Goal: Task Accomplishment & Management: Use online tool/utility

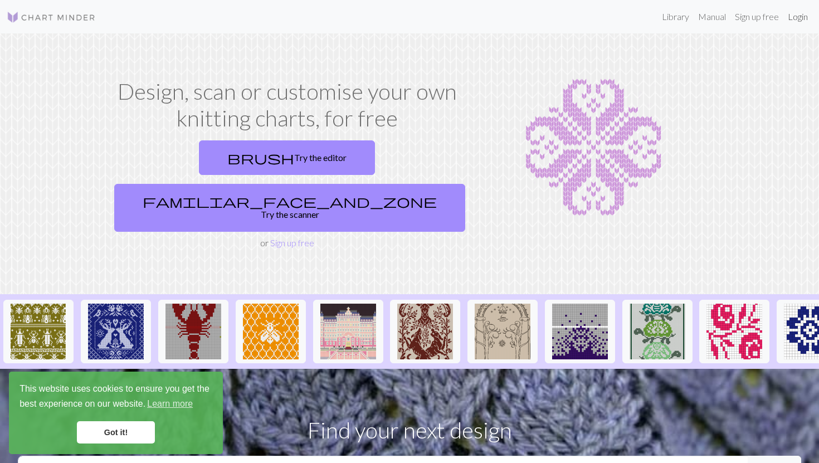
click at [796, 21] on link "Login" at bounding box center [797, 17] width 29 height 22
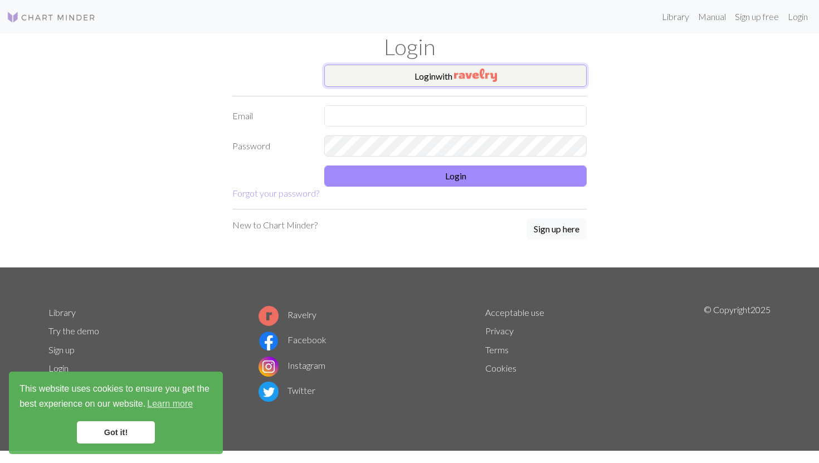
click at [425, 75] on button "Login with" at bounding box center [455, 76] width 262 height 22
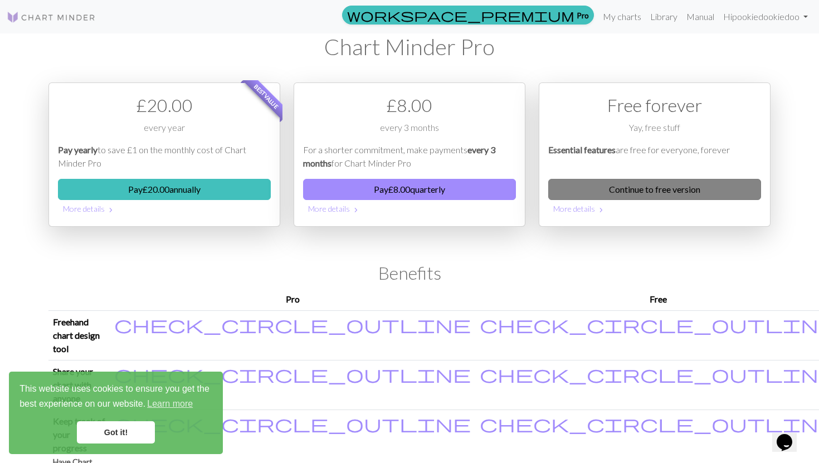
click at [635, 194] on link "Continue to free version" at bounding box center [654, 189] width 213 height 21
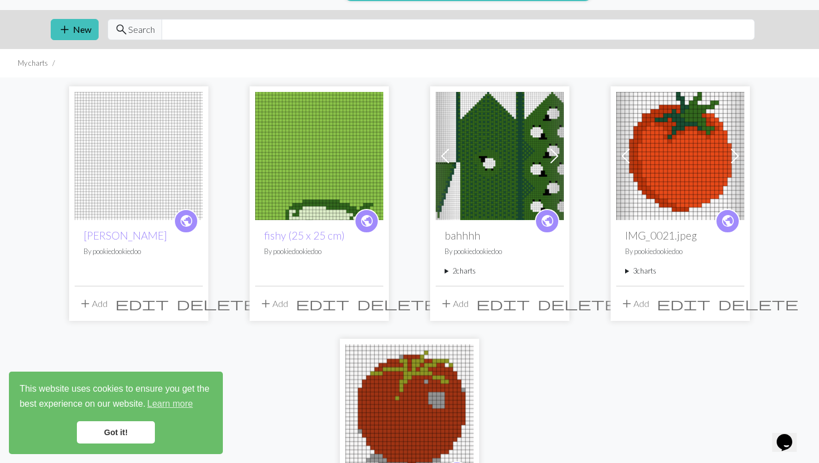
scroll to position [27, 0]
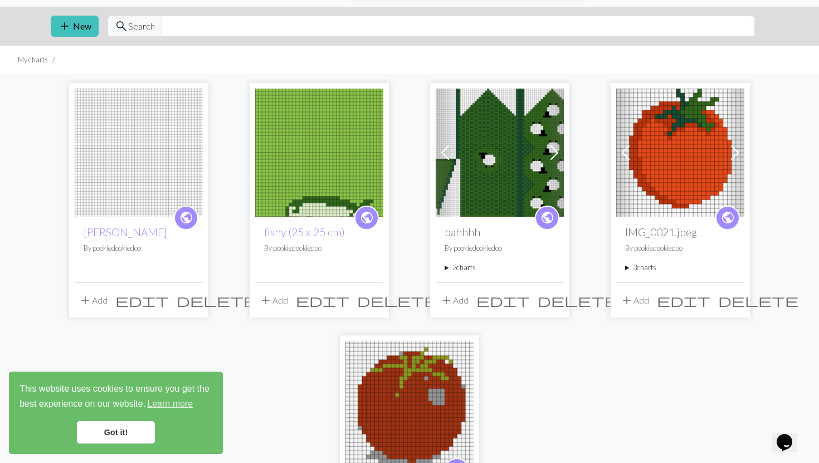
click at [680, 201] on img at bounding box center [680, 153] width 128 height 128
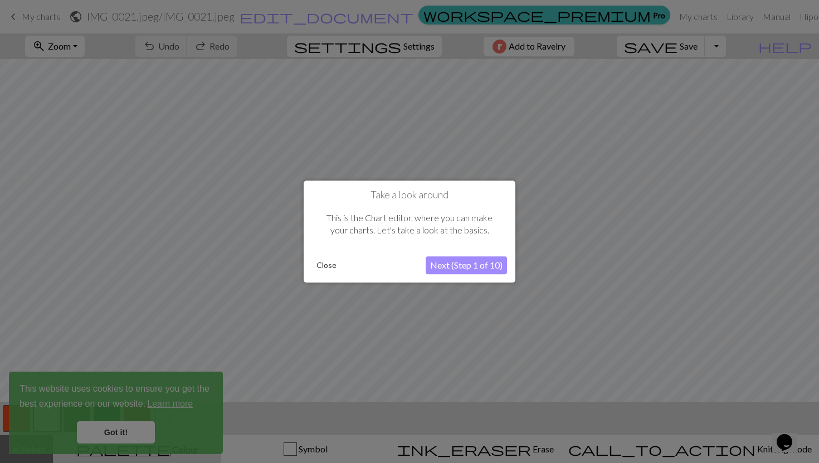
click at [680, 201] on div at bounding box center [409, 231] width 819 height 463
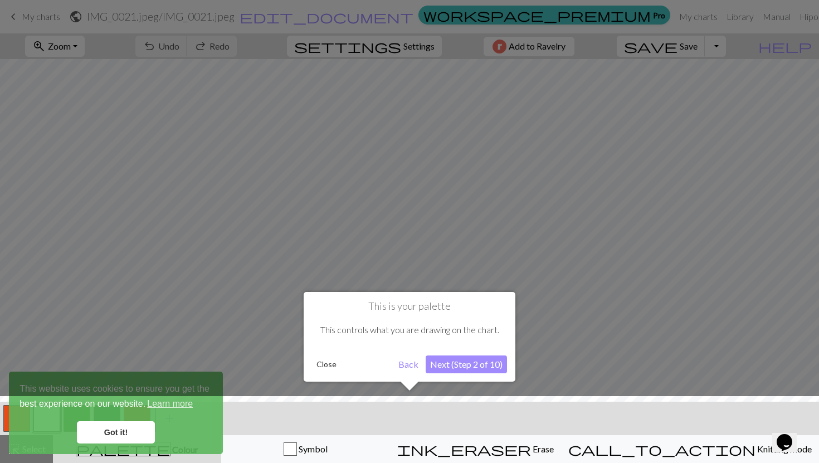
click at [680, 201] on div at bounding box center [409, 231] width 819 height 463
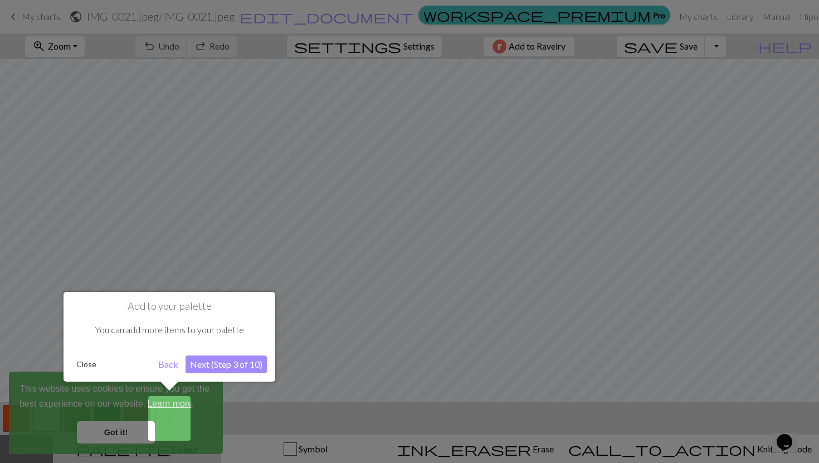
click at [680, 201] on div at bounding box center [409, 231] width 819 height 463
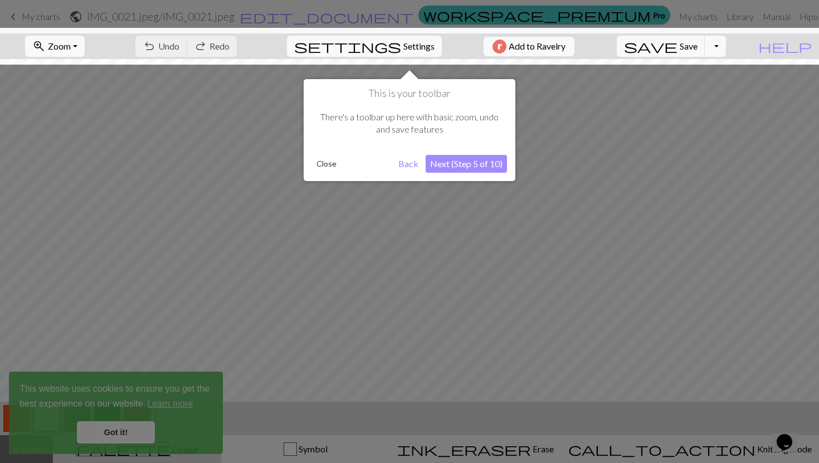
click at [680, 201] on div at bounding box center [409, 231] width 819 height 463
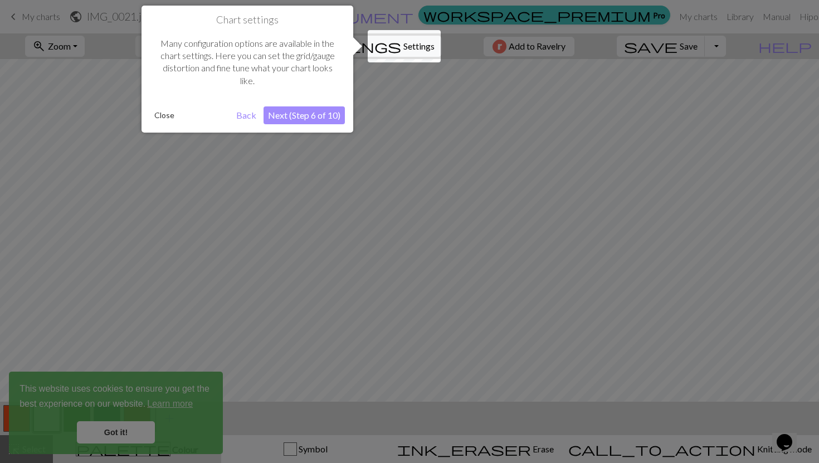
click at [160, 113] on button "Close" at bounding box center [164, 115] width 29 height 17
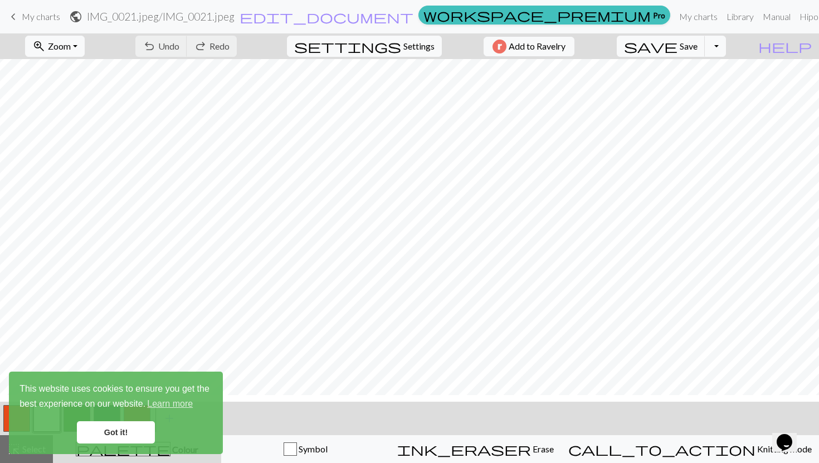
scroll to position [25, 0]
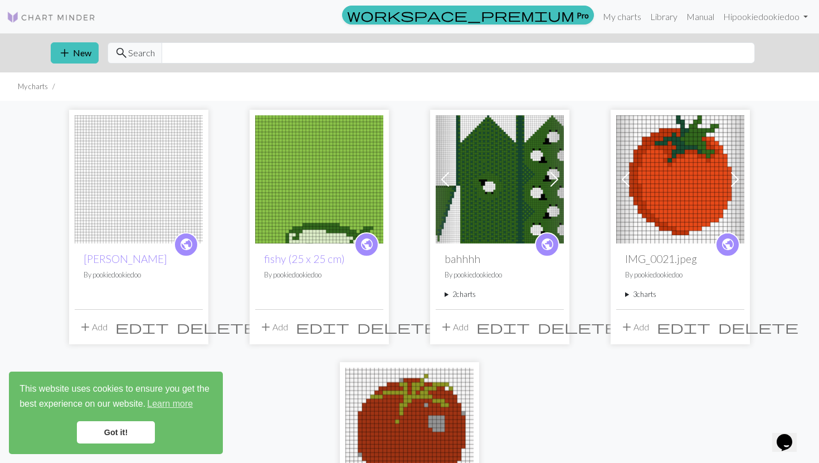
click at [676, 186] on img at bounding box center [680, 179] width 128 height 128
click at [672, 202] on img at bounding box center [680, 179] width 128 height 128
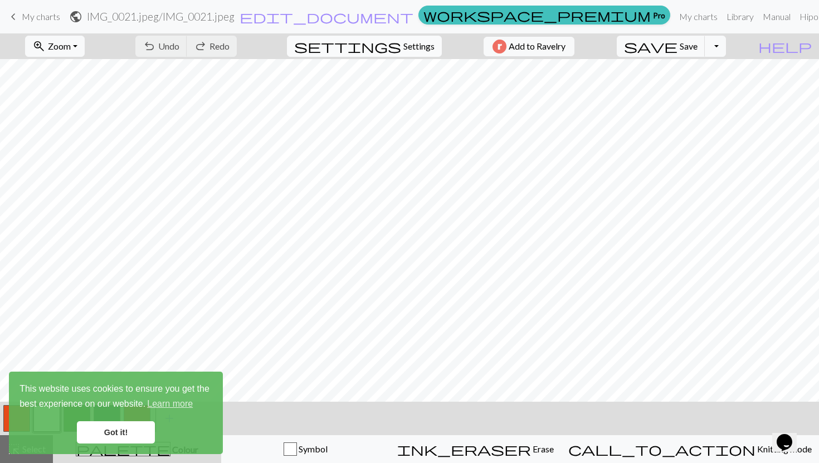
click at [409, 47] on span "Settings" at bounding box center [418, 46] width 31 height 13
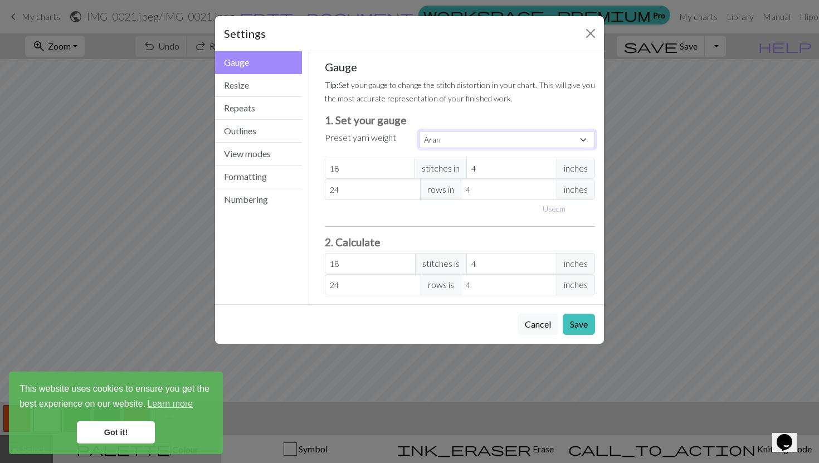
click at [435, 137] on select "Custom Square Lace Light Fingering Fingering Sport Double knit Worsted Aran Bul…" at bounding box center [507, 139] width 176 height 17
select select "worsted"
click at [419, 131] on select "Custom Square Lace Light Fingering Fingering Sport Double knit Worsted Aran Bul…" at bounding box center [507, 139] width 176 height 17
type input "20"
type input "26"
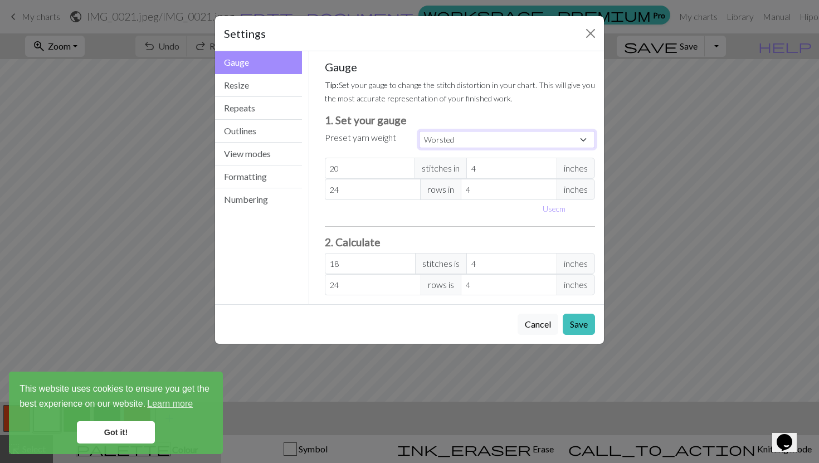
type input "20"
type input "26"
click at [383, 176] on input "20" at bounding box center [370, 168] width 91 height 21
select select "custom"
type input "2"
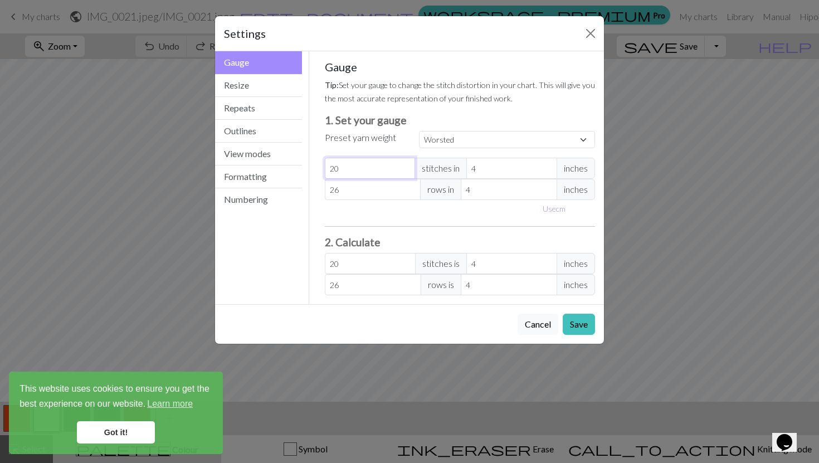
type input "2"
type input "0"
type input "1"
type input "18"
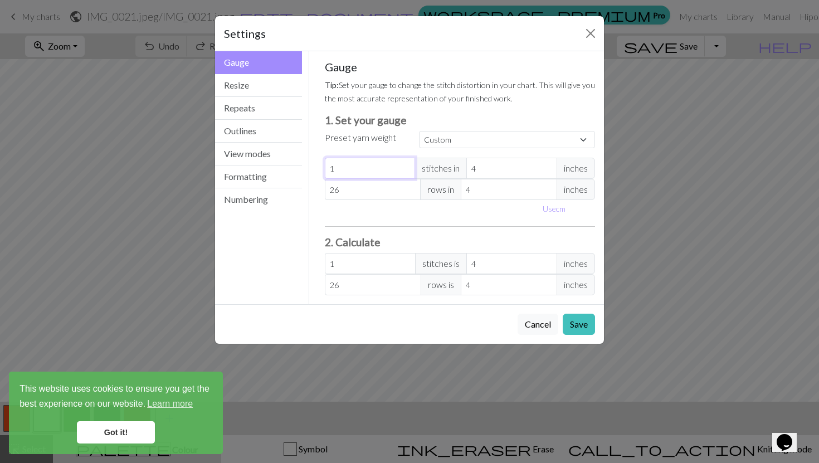
type input "18"
click at [373, 197] on input "26" at bounding box center [373, 189] width 96 height 21
type input "2"
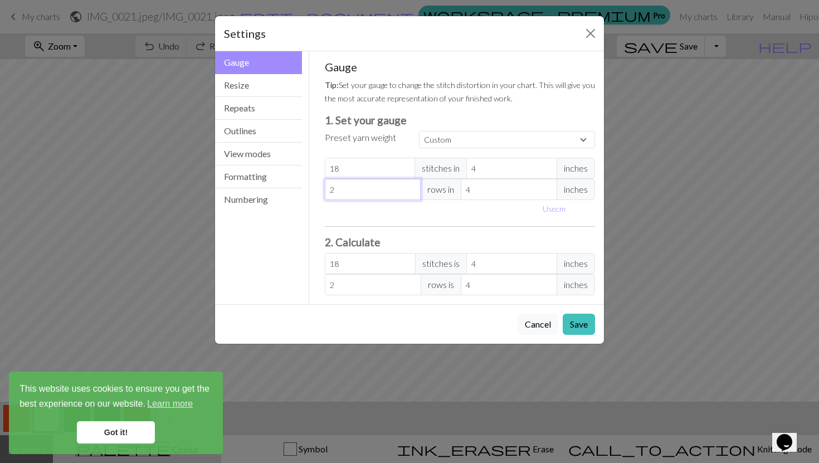
type input "0"
type input "2"
type input "26"
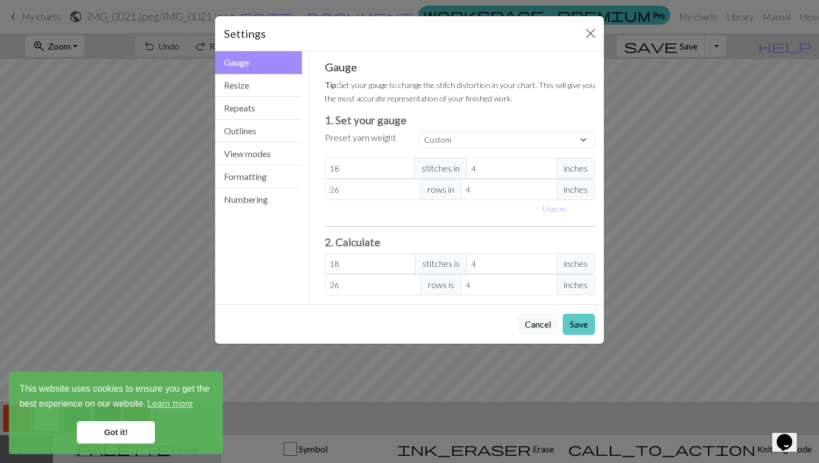
click at [575, 326] on button "Save" at bounding box center [579, 324] width 32 height 21
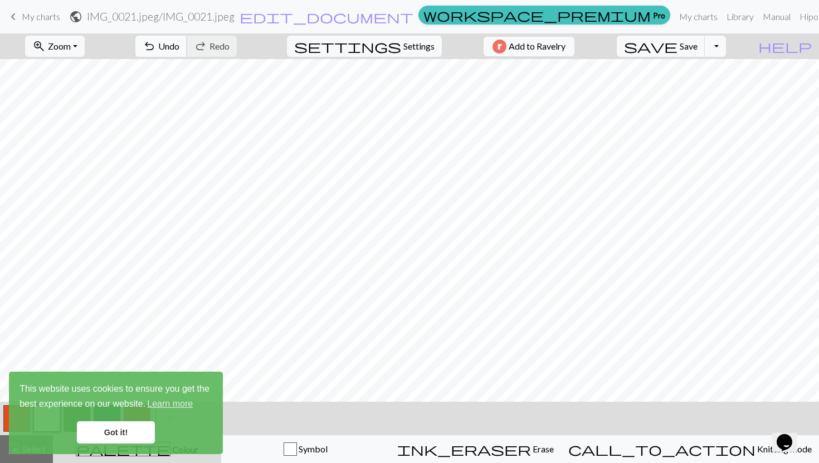
click at [179, 51] on span "Undo" at bounding box center [168, 46] width 21 height 11
click at [237, 43] on button "redo Redo Redo" at bounding box center [212, 46] width 50 height 21
click at [85, 41] on button "zoom_in Zoom Zoom" at bounding box center [55, 46] width 60 height 21
click at [92, 132] on button "50%" at bounding box center [70, 134] width 88 height 18
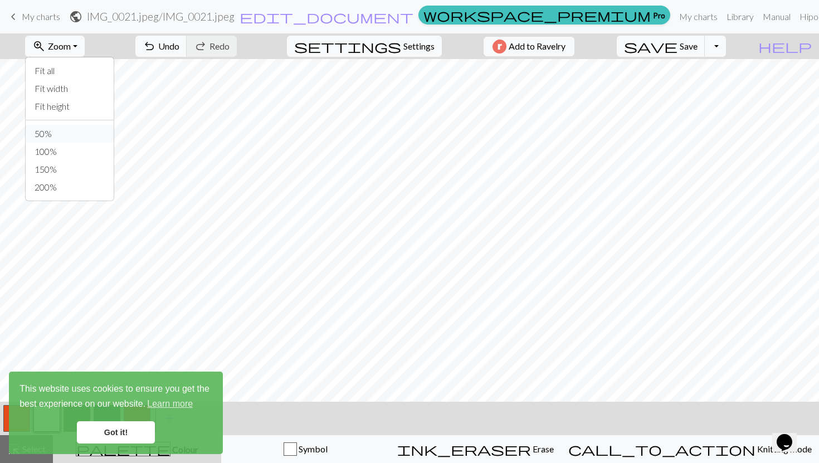
scroll to position [0, 0]
click at [85, 42] on button "zoom_in Zoom Zoom" at bounding box center [55, 46] width 60 height 21
click at [95, 141] on button "50%" at bounding box center [70, 134] width 88 height 18
click at [71, 48] on span "Zoom" at bounding box center [59, 46] width 23 height 11
click at [69, 153] on button "100%" at bounding box center [70, 152] width 88 height 18
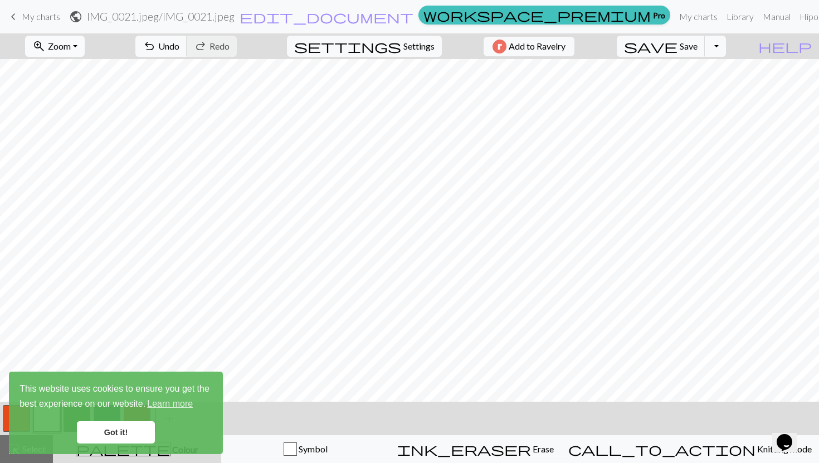
click at [85, 43] on button "zoom_in Zoom Zoom" at bounding box center [55, 46] width 60 height 21
click at [91, 73] on button "Fit all" at bounding box center [70, 71] width 88 height 18
click at [105, 436] on link "Got it!" at bounding box center [116, 432] width 78 height 22
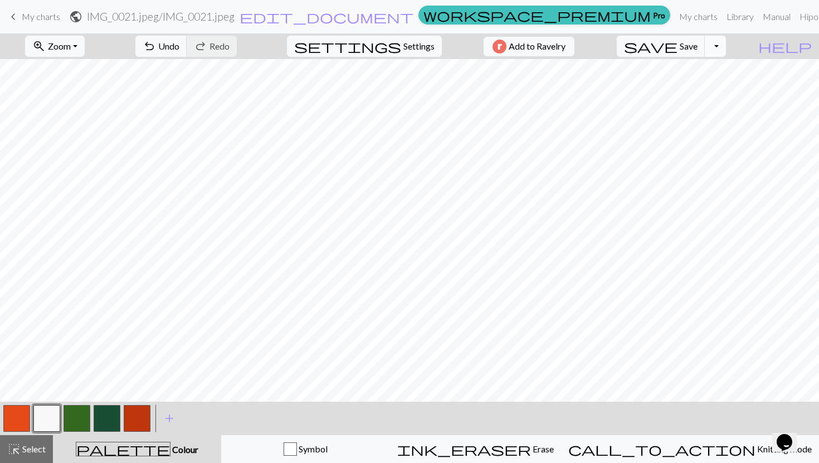
click at [726, 42] on button "Toggle Dropdown" at bounding box center [715, 46] width 21 height 21
click at [403, 48] on span "Settings" at bounding box center [418, 46] width 31 height 13
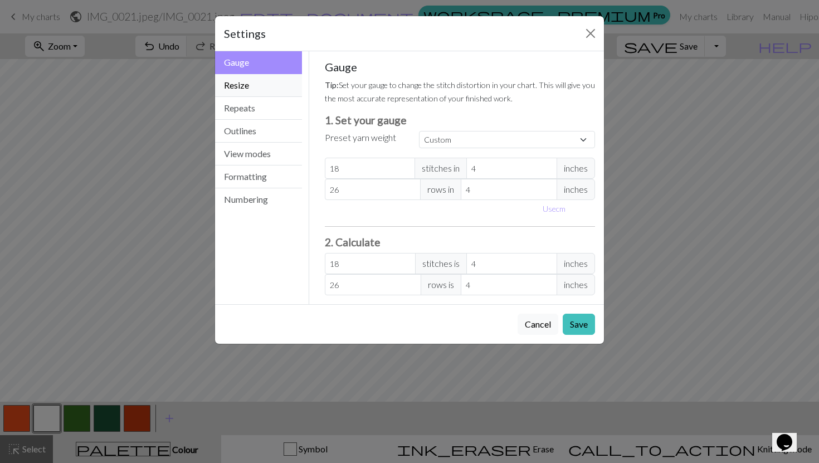
click at [255, 86] on button "Resize" at bounding box center [258, 85] width 87 height 23
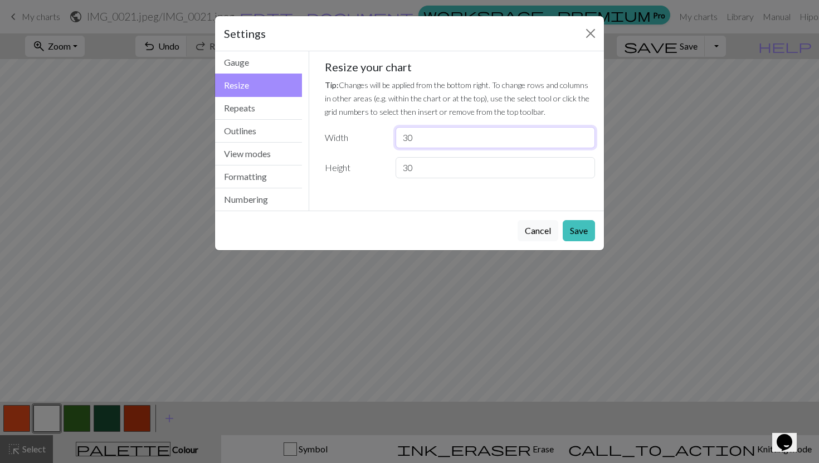
click at [452, 142] on input "30" at bounding box center [495, 137] width 199 height 21
type input "138"
click at [452, 167] on input "30" at bounding box center [495, 167] width 199 height 21
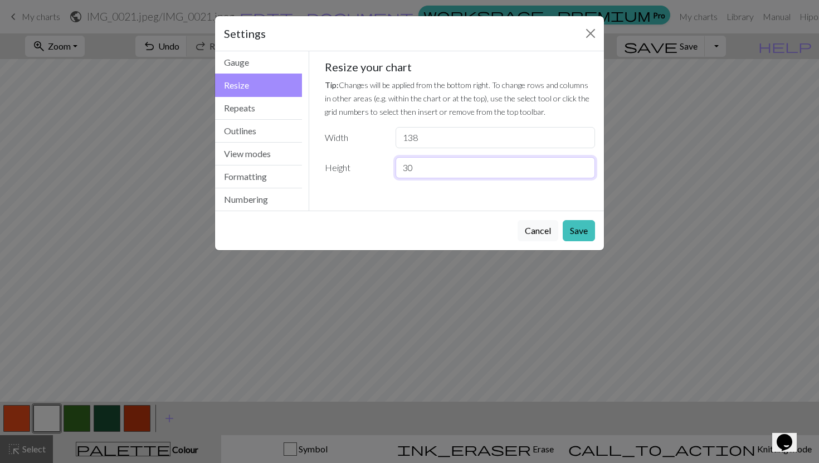
type input "3"
type input "138"
click at [581, 229] on button "Save" at bounding box center [579, 230] width 32 height 21
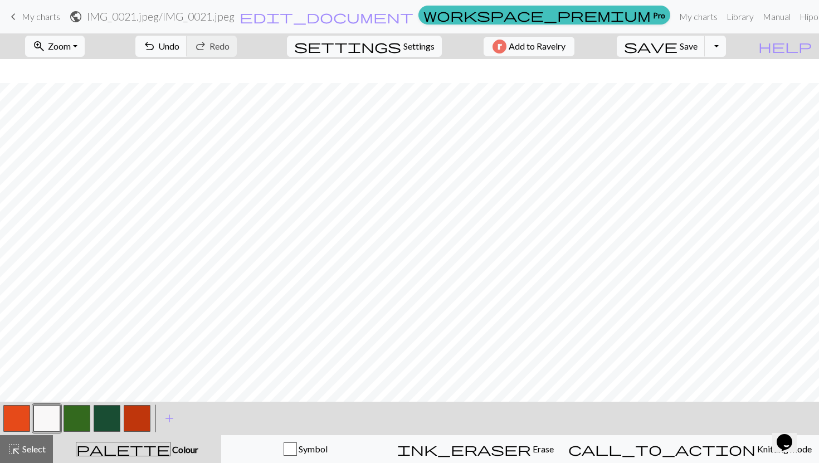
scroll to position [280, 0]
click at [71, 45] on span "Zoom" at bounding box center [59, 46] width 23 height 11
click at [98, 68] on button "Fit all" at bounding box center [70, 71] width 88 height 18
click at [85, 47] on button "zoom_in Zoom Zoom" at bounding box center [55, 46] width 60 height 21
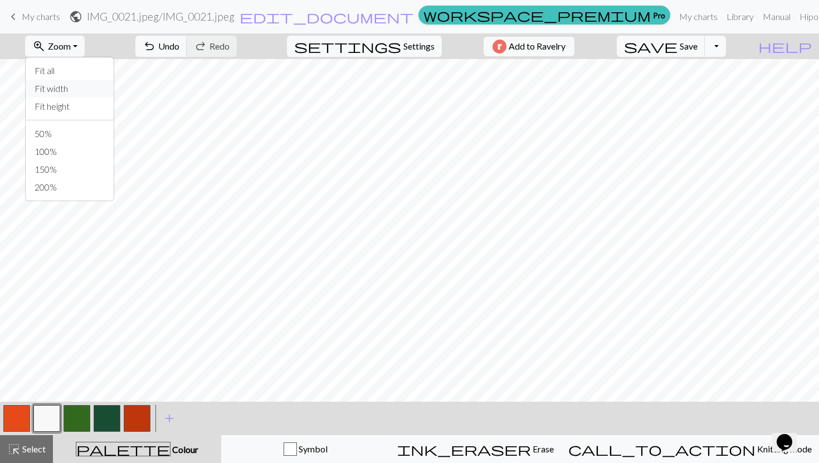
click at [91, 82] on button "Fit width" at bounding box center [70, 89] width 88 height 18
click at [71, 45] on span "Zoom" at bounding box center [59, 46] width 23 height 11
click at [87, 103] on button "Fit height" at bounding box center [70, 107] width 88 height 18
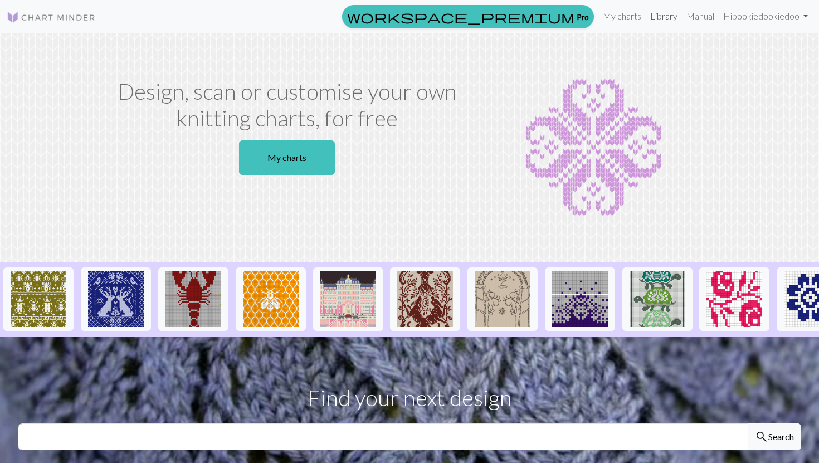
click at [652, 21] on link "Library" at bounding box center [664, 16] width 36 height 22
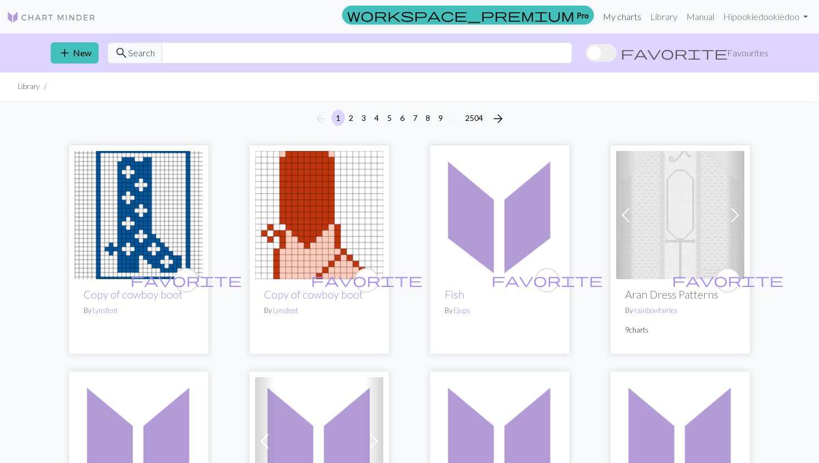
click at [619, 15] on link "My charts" at bounding box center [621, 17] width 47 height 22
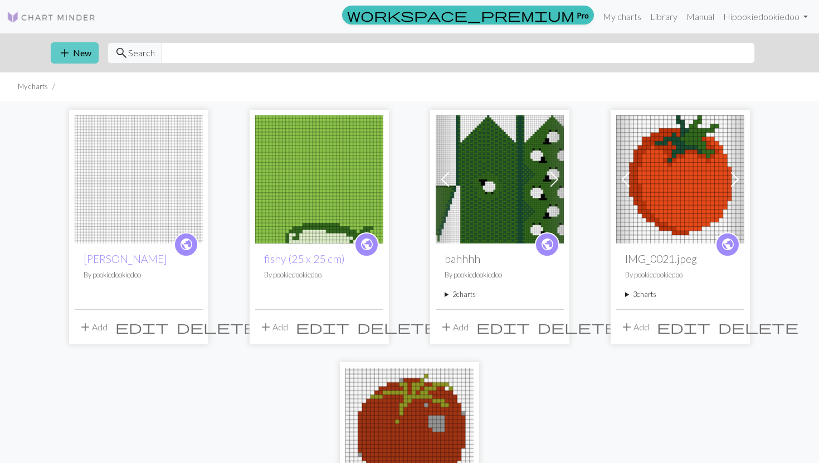
click at [80, 51] on button "add New" at bounding box center [75, 52] width 48 height 21
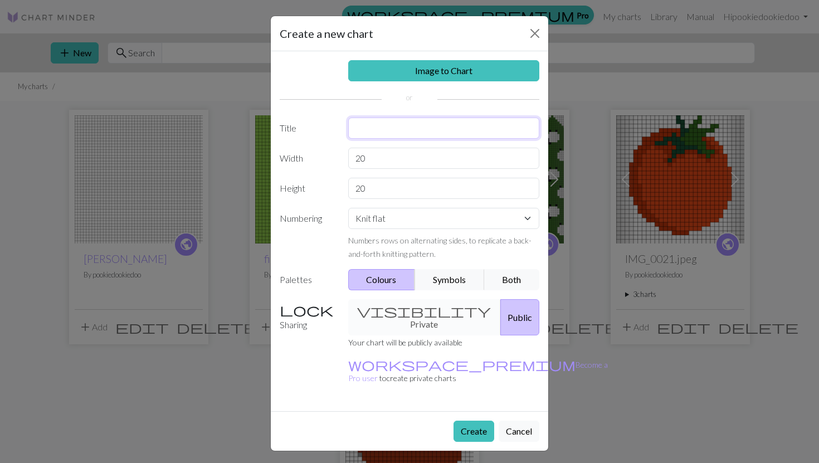
click at [380, 135] on input "text" at bounding box center [444, 128] width 192 height 21
type input "gahuk"
click at [372, 154] on input "20" at bounding box center [444, 158] width 192 height 21
type input "138"
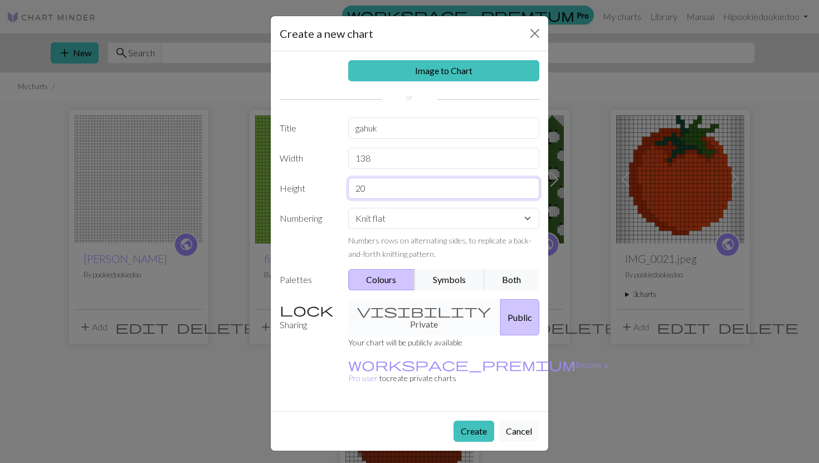
click at [380, 181] on input "20" at bounding box center [444, 188] width 192 height 21
type input "138"
click at [391, 213] on select "Knit flat Knit in the round Lace knitting Cross stitch" at bounding box center [444, 218] width 192 height 21
click at [491, 269] on button "Both" at bounding box center [512, 279] width 56 height 21
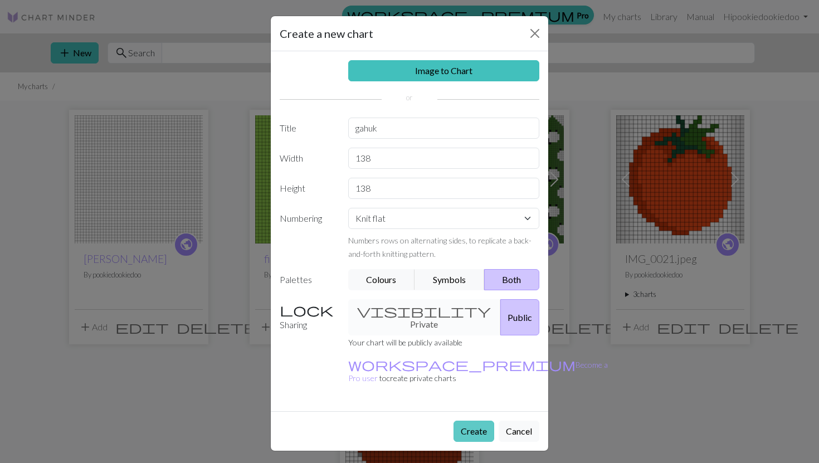
click at [471, 421] on button "Create" at bounding box center [474, 431] width 41 height 21
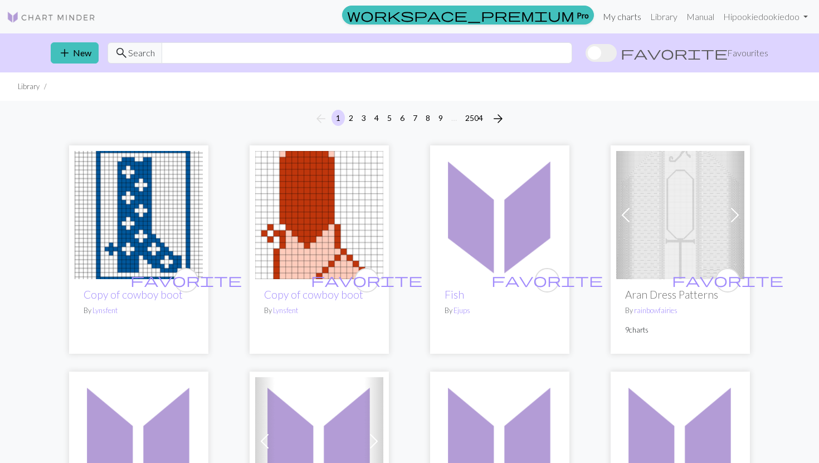
click at [603, 12] on link "My charts" at bounding box center [621, 17] width 47 height 22
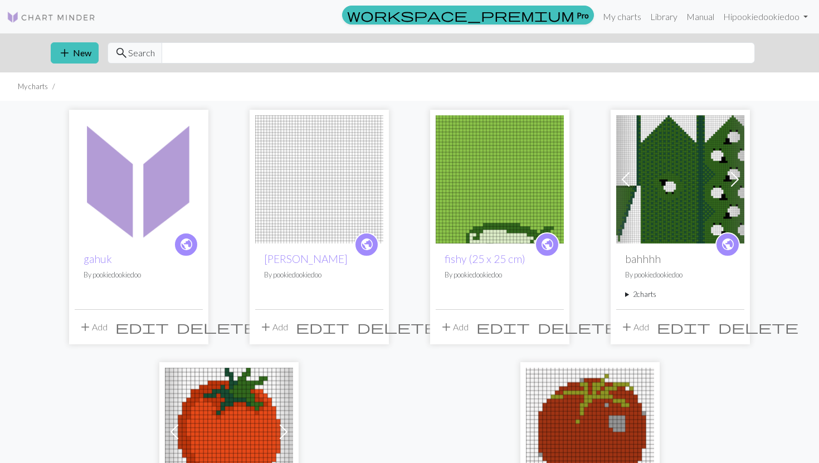
click at [169, 321] on span "edit" at bounding box center [141, 327] width 53 height 16
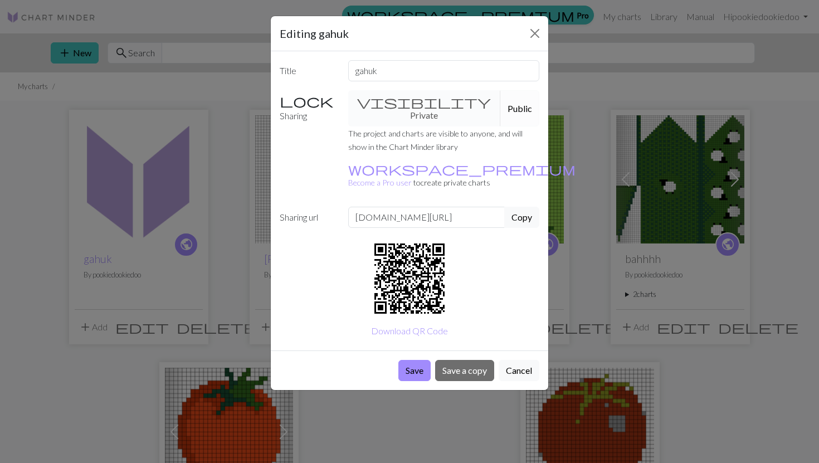
click at [82, 303] on div "Editing gahuk Title gahuk Sharing visibility Private Public The project and cha…" at bounding box center [409, 231] width 819 height 463
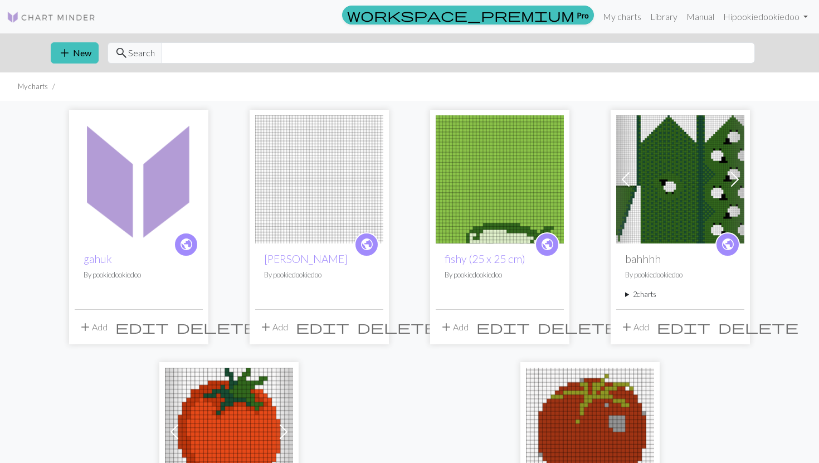
click at [197, 330] on span "delete" at bounding box center [217, 327] width 80 height 16
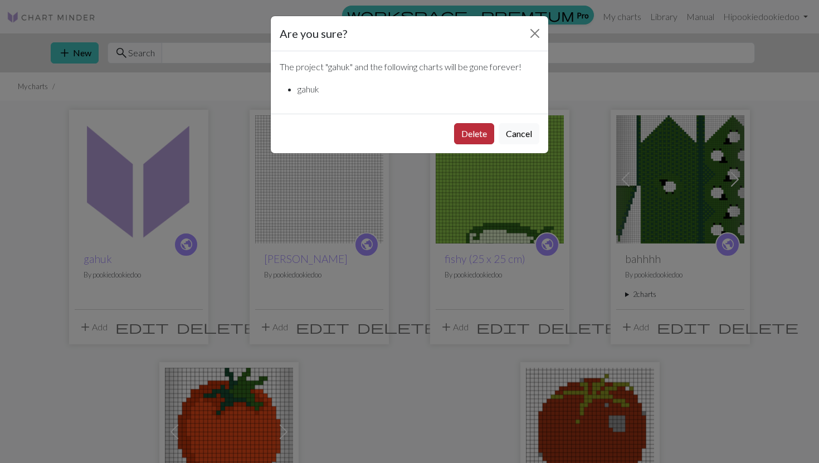
click at [463, 138] on button "Delete" at bounding box center [474, 133] width 40 height 21
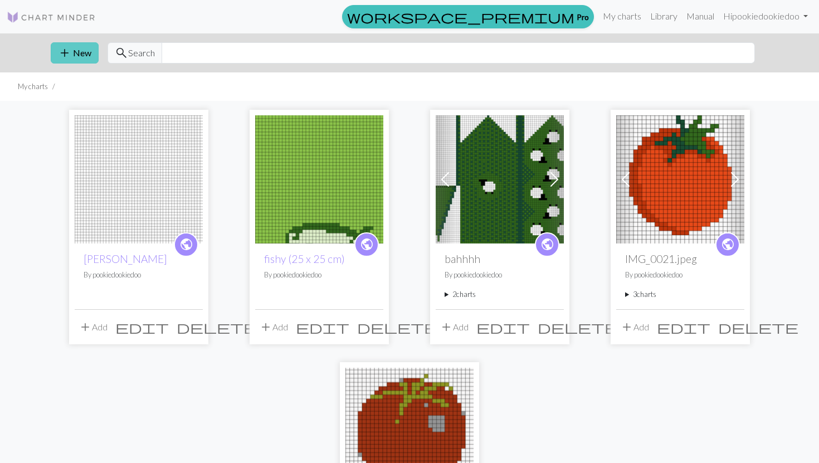
click at [71, 61] on button "add New" at bounding box center [75, 52] width 48 height 21
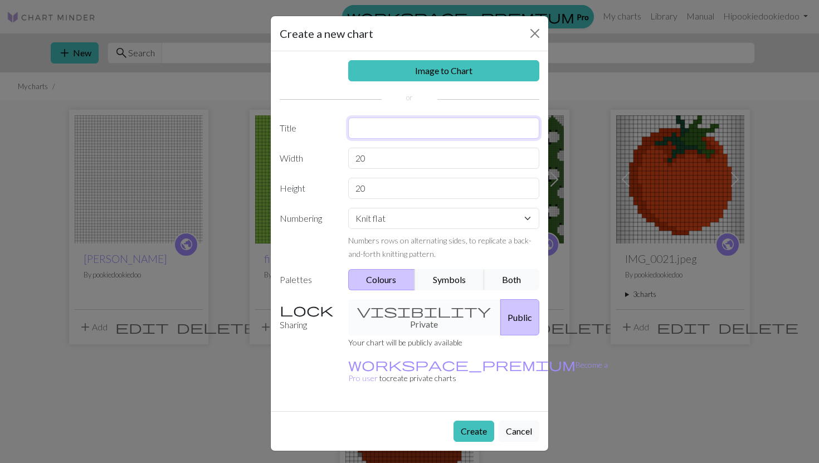
click at [362, 126] on input "text" at bounding box center [444, 128] width 192 height 21
type input "gahuk"
click at [359, 162] on input "20" at bounding box center [444, 158] width 192 height 21
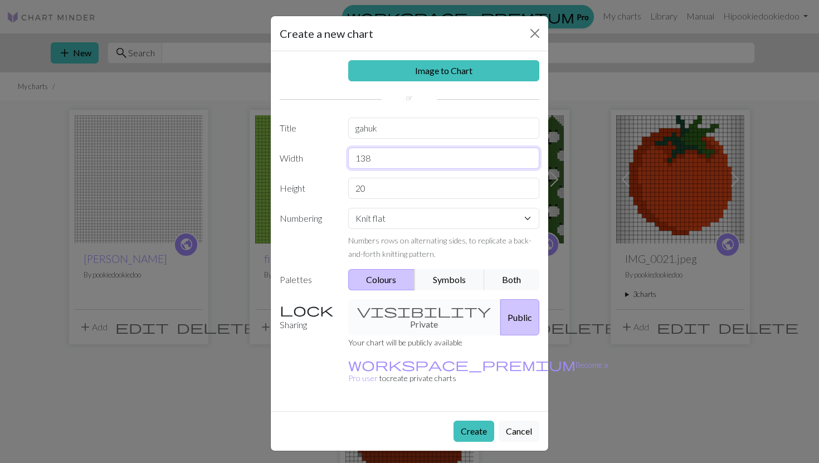
type input "138"
click at [360, 189] on input "20" at bounding box center [444, 188] width 192 height 21
type input "138"
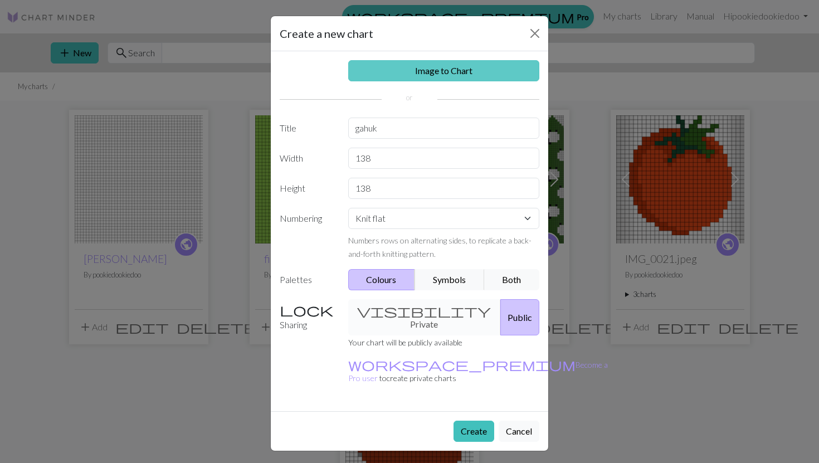
click at [417, 74] on link "Image to Chart" at bounding box center [444, 70] width 192 height 21
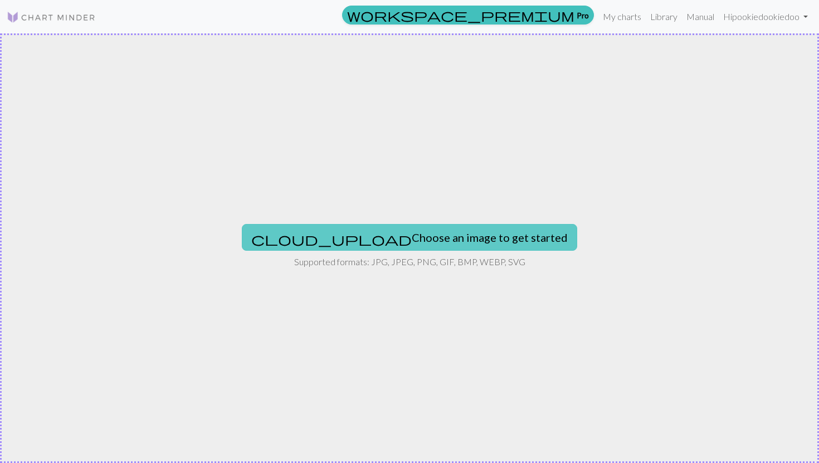
click at [464, 230] on button "cloud_upload Choose an image to get started" at bounding box center [409, 237] width 335 height 27
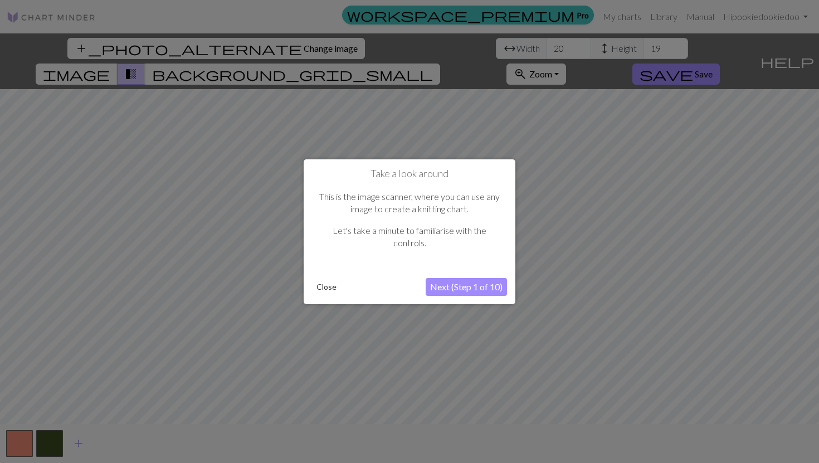
click at [486, 290] on button "Next (Step 1 of 10)" at bounding box center [466, 287] width 81 height 18
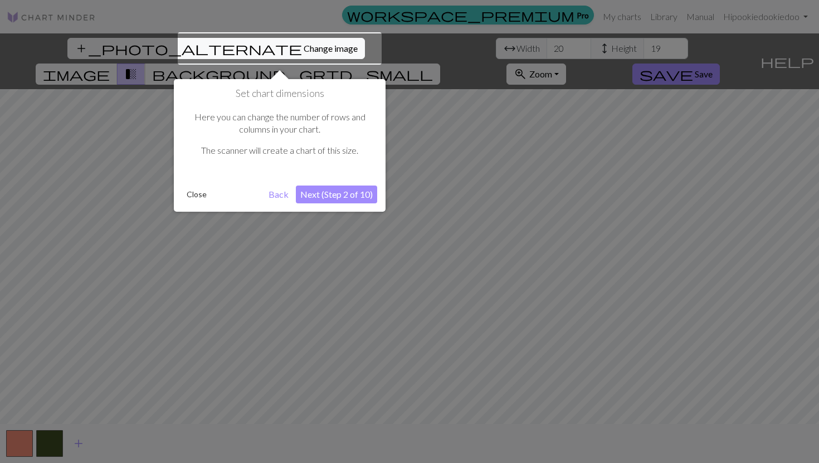
click at [342, 195] on button "Next (Step 2 of 10)" at bounding box center [336, 195] width 81 height 18
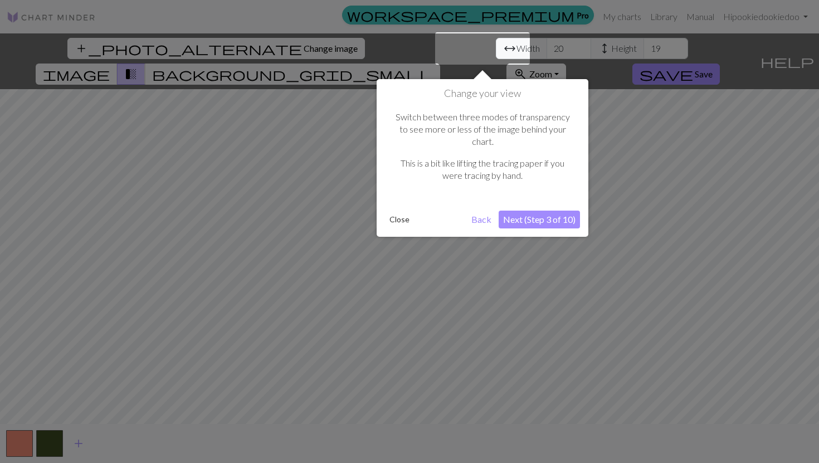
click at [524, 211] on button "Next (Step 3 of 10)" at bounding box center [539, 220] width 81 height 18
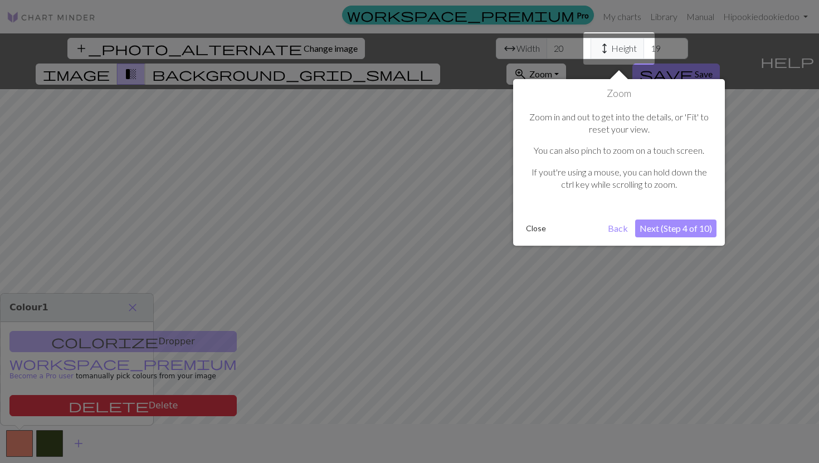
click at [655, 222] on button "Next (Step 4 of 10)" at bounding box center [675, 229] width 81 height 18
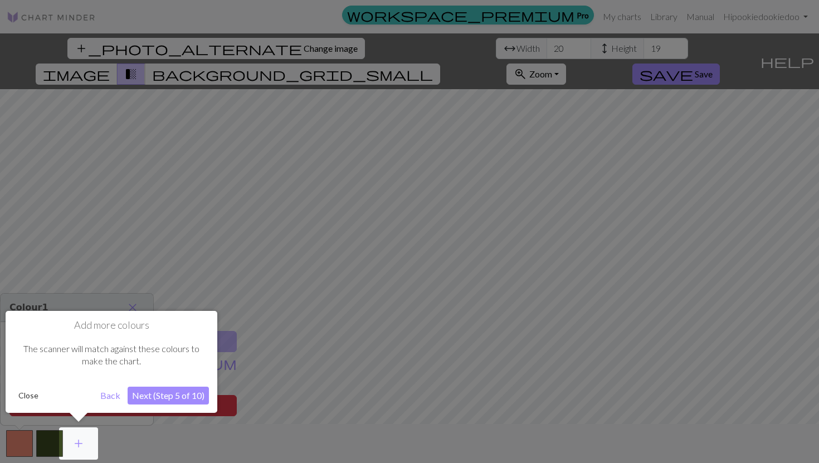
click at [173, 389] on button "Next (Step 5 of 10)" at bounding box center [168, 396] width 81 height 18
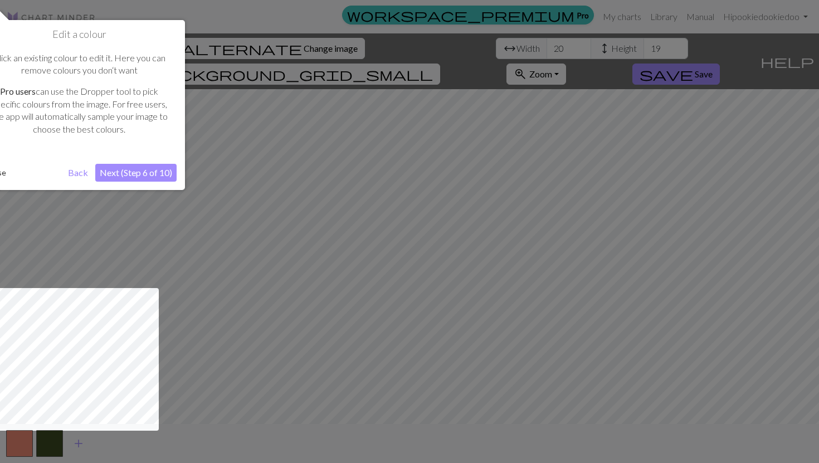
click at [137, 172] on button "Next (Step 6 of 10)" at bounding box center [135, 173] width 81 height 18
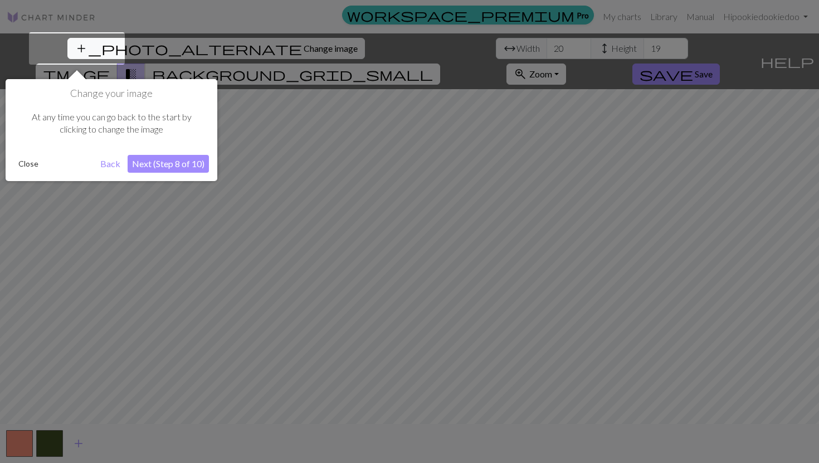
click at [149, 164] on button "Next (Step 8 of 10)" at bounding box center [168, 164] width 81 height 18
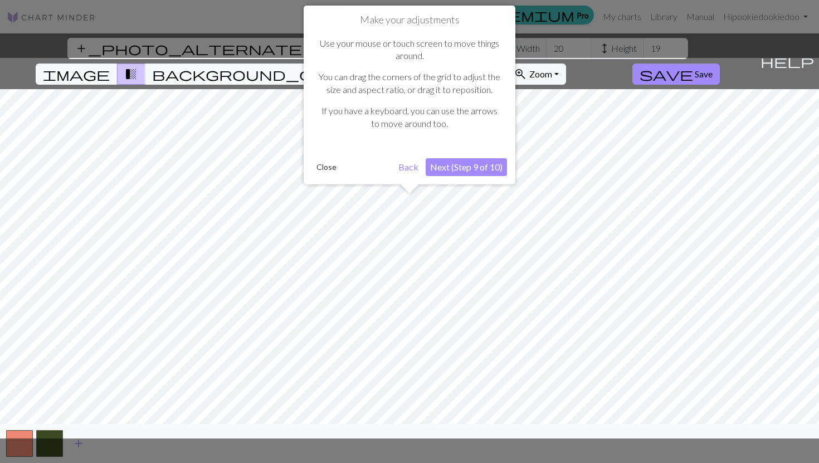
click at [476, 163] on button "Next (Step 9 of 10)" at bounding box center [466, 167] width 81 height 18
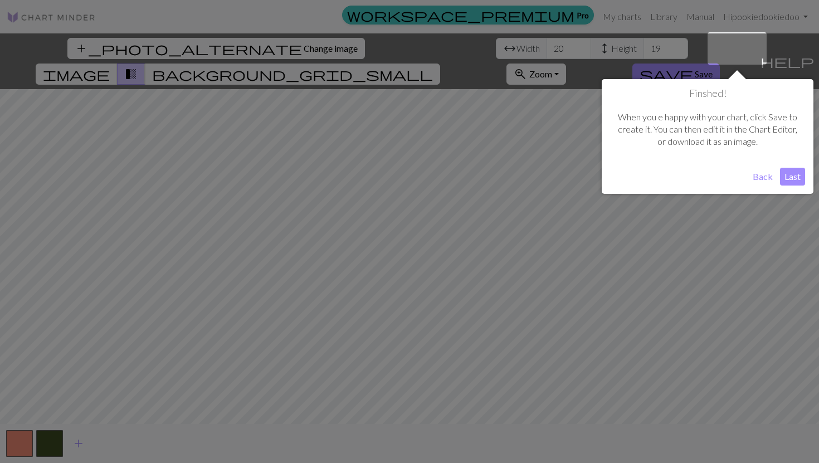
click at [796, 180] on button "Last" at bounding box center [792, 177] width 25 height 18
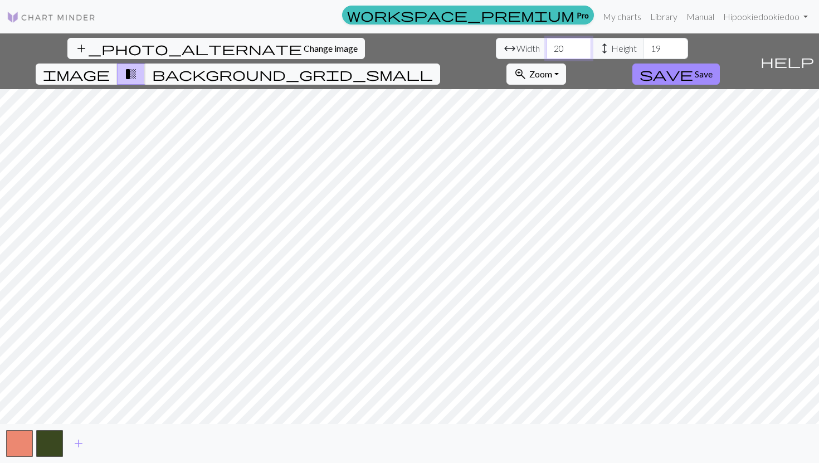
click at [547, 48] on input "20" at bounding box center [569, 48] width 45 height 21
type input "138"
click at [644, 53] on input "19" at bounding box center [666, 48] width 45 height 21
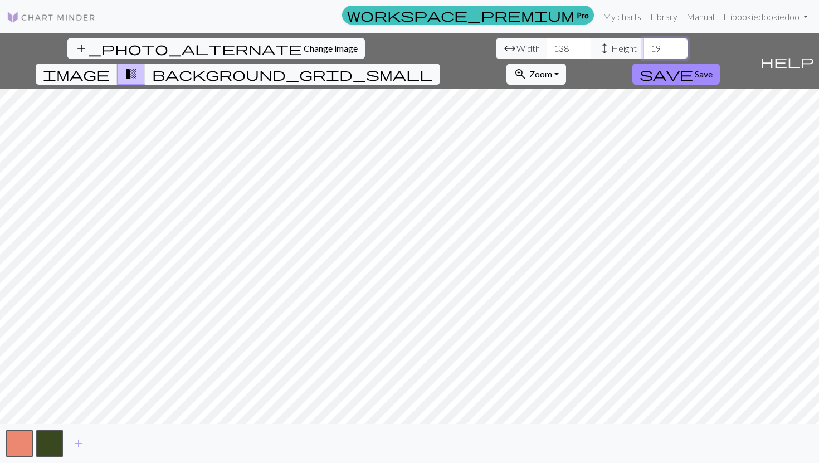
click at [644, 53] on input "19" at bounding box center [666, 48] width 45 height 21
click at [644, 51] on input "19" at bounding box center [666, 48] width 45 height 21
type input "138"
click at [632, 48] on div "add_photo_alternate Change image arrow_range Width 138 height Height 138 image …" at bounding box center [409, 248] width 819 height 430
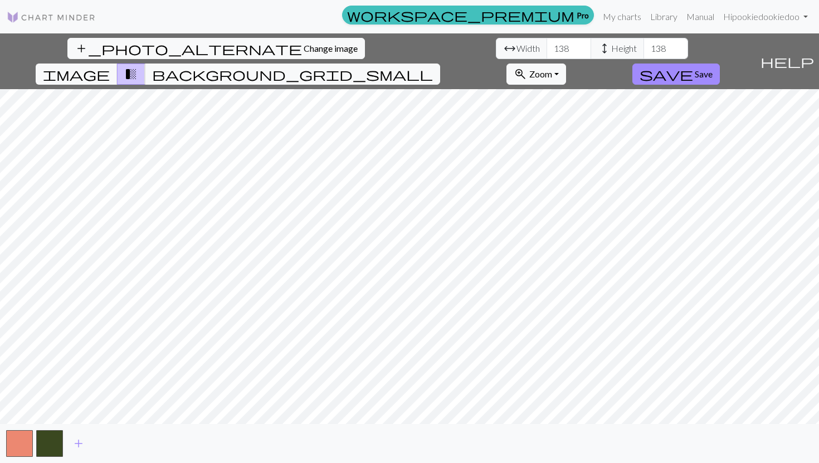
click at [200, 455] on div "add_photo_alternate Change image arrow_range Width 138 height Height 138 image …" at bounding box center [409, 248] width 819 height 430
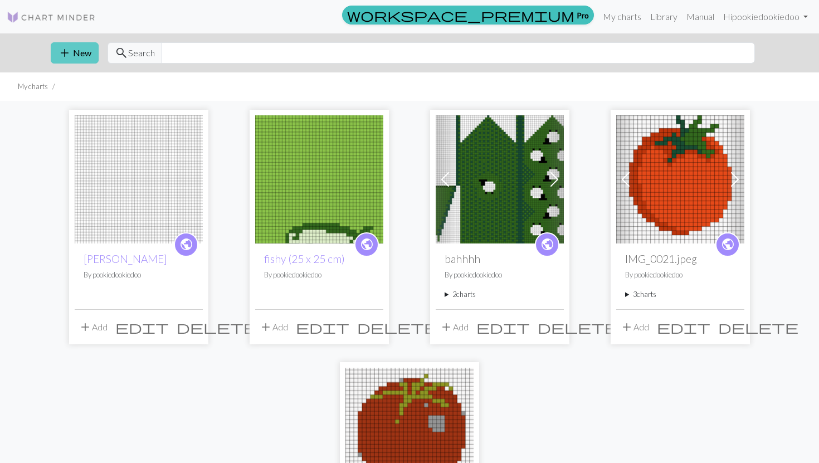
click at [68, 58] on span "add" at bounding box center [64, 53] width 13 height 16
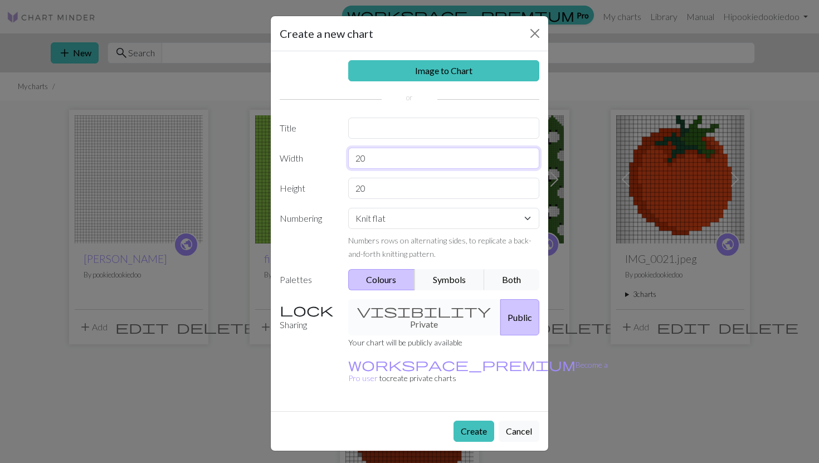
click at [421, 165] on input "20" at bounding box center [444, 158] width 192 height 21
type input "138"
click at [403, 189] on input "20" at bounding box center [444, 188] width 192 height 21
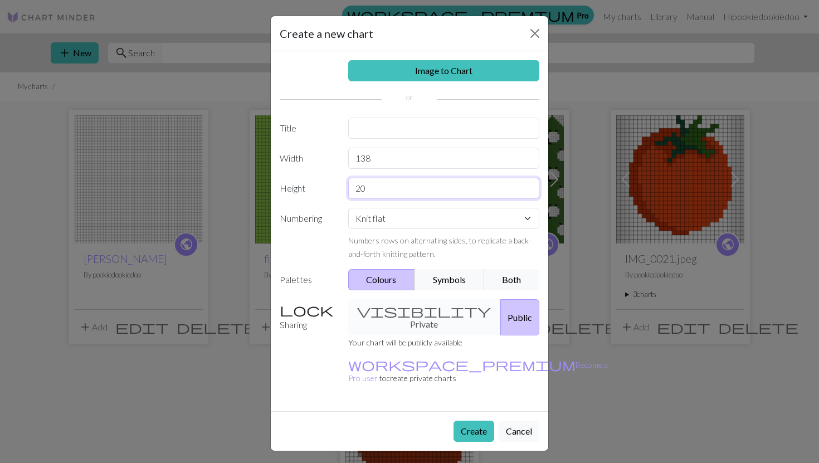
click at [403, 189] on input "20" at bounding box center [444, 188] width 192 height 21
click at [669, 329] on div "Create a new chart Image to Chart Title Width 138 Height 20 Numbering Knit flat…" at bounding box center [409, 231] width 819 height 463
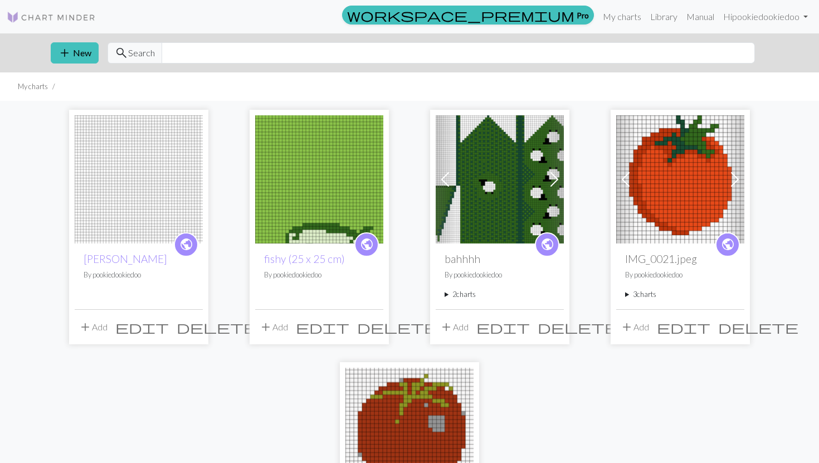
click at [62, 201] on div "public tom By pookiedookiedoo add Add edit delete public fishy (25 x 25 cm) By …" at bounding box center [409, 348] width 735 height 494
click at [116, 205] on img at bounding box center [139, 179] width 128 height 128
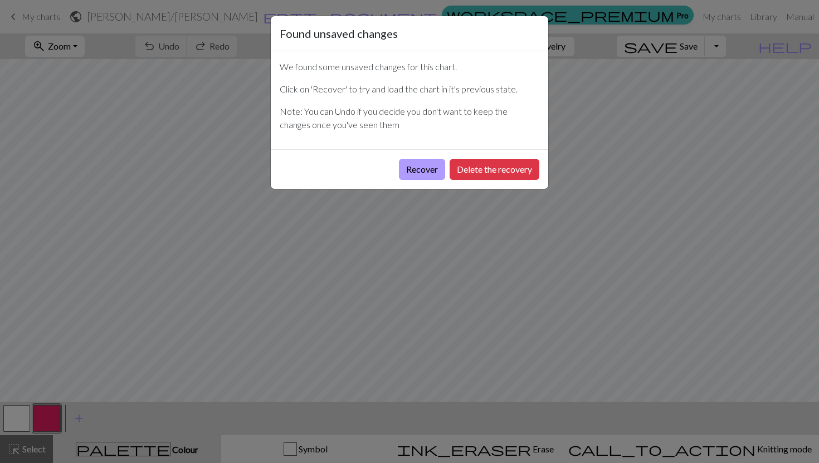
click at [435, 169] on button "Recover" at bounding box center [422, 169] width 46 height 21
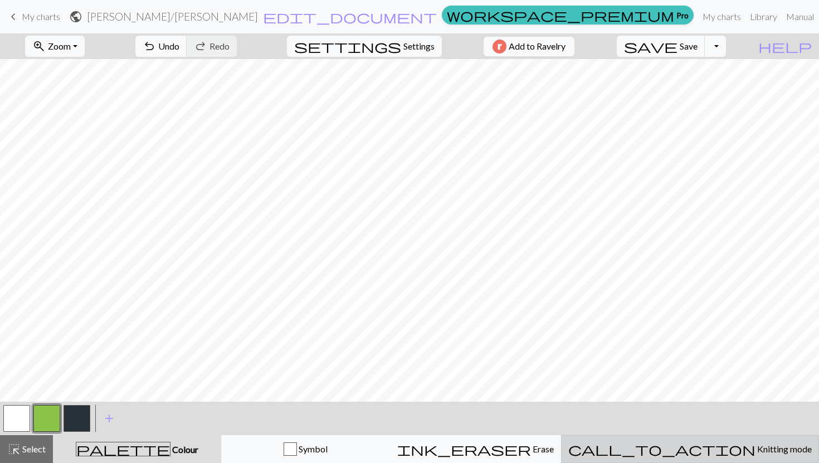
click at [678, 446] on div "call_to_action Knitting mode Knitting mode" at bounding box center [689, 448] width 243 height 13
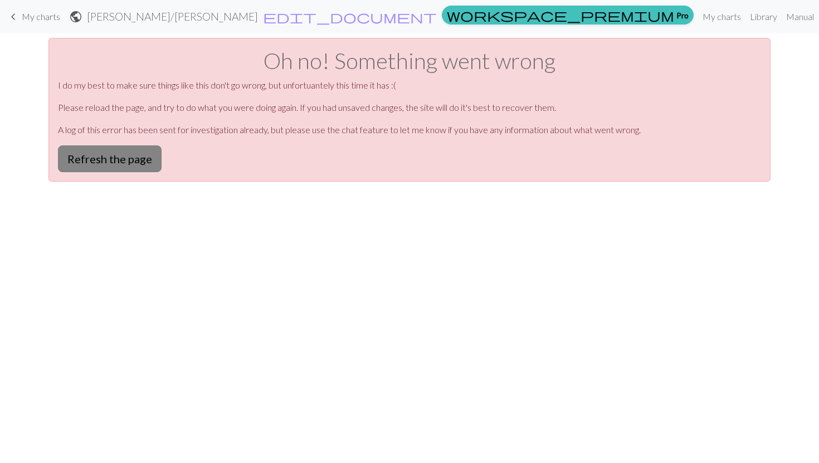
click at [108, 146] on button "Refresh the page" at bounding box center [110, 158] width 104 height 27
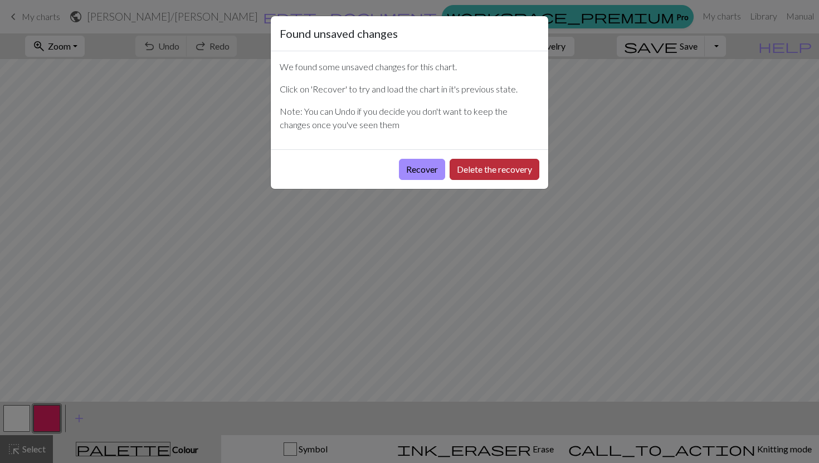
click at [462, 162] on button "Delete the recovery" at bounding box center [495, 169] width 90 height 21
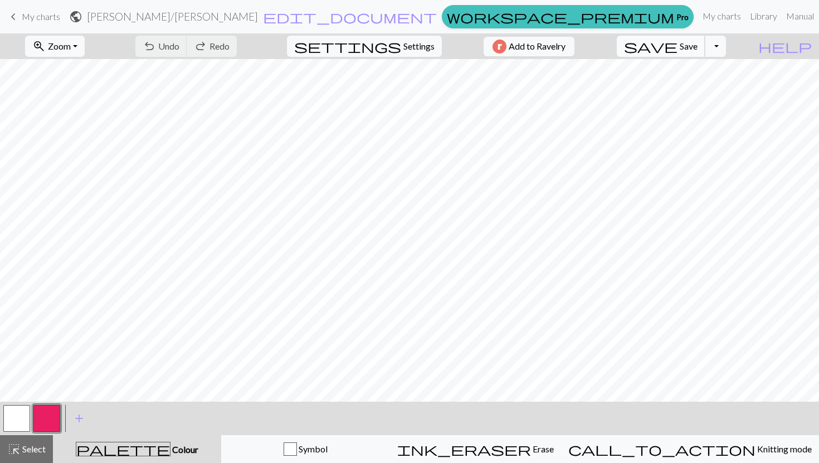
click at [705, 37] on button "save Save Save" at bounding box center [661, 46] width 89 height 21
click at [430, 47] on button "settings Settings" at bounding box center [364, 46] width 155 height 21
select select "aran"
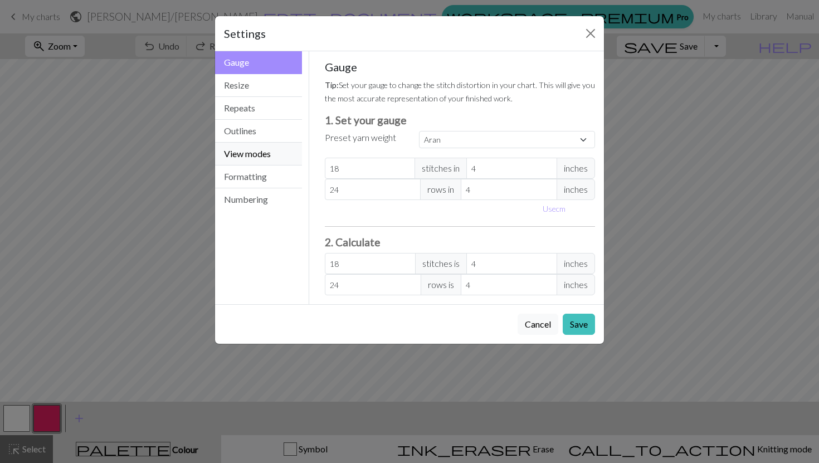
click at [278, 160] on button "View modes" at bounding box center [258, 154] width 87 height 23
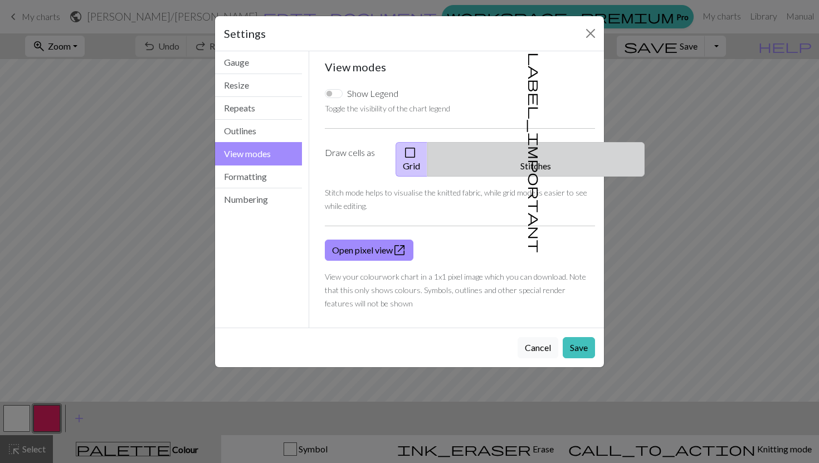
click at [527, 148] on span "label_important" at bounding box center [535, 152] width 16 height 201
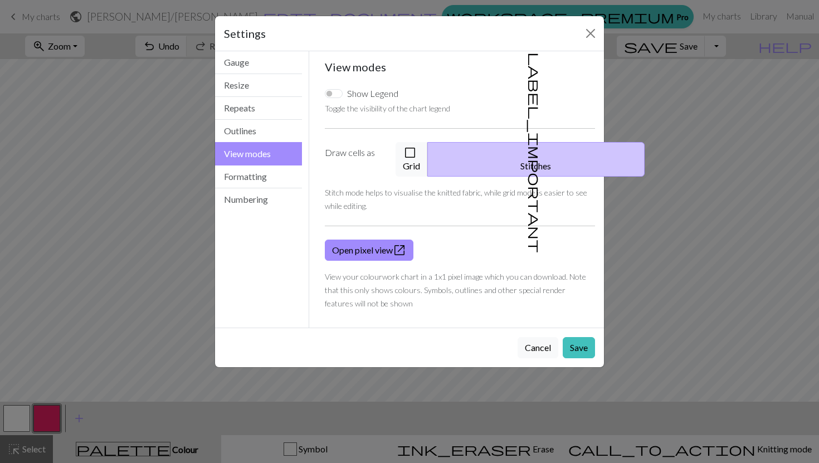
click at [527, 148] on span "label_important" at bounding box center [535, 152] width 16 height 201
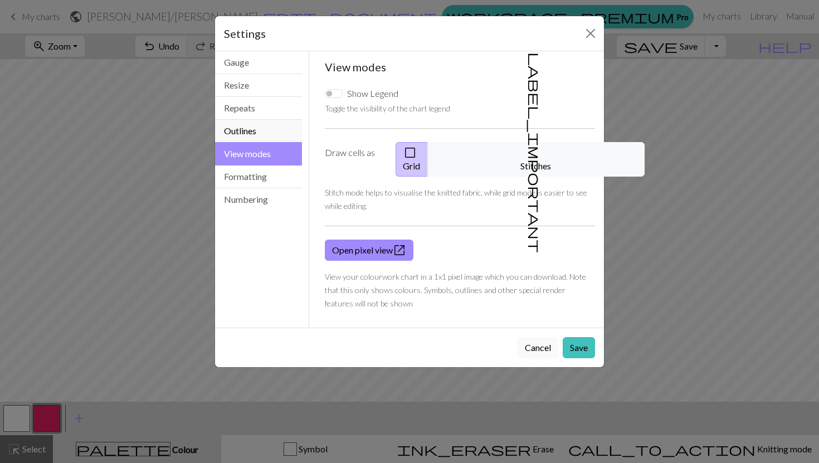
click at [260, 130] on button "Outlines" at bounding box center [258, 131] width 87 height 23
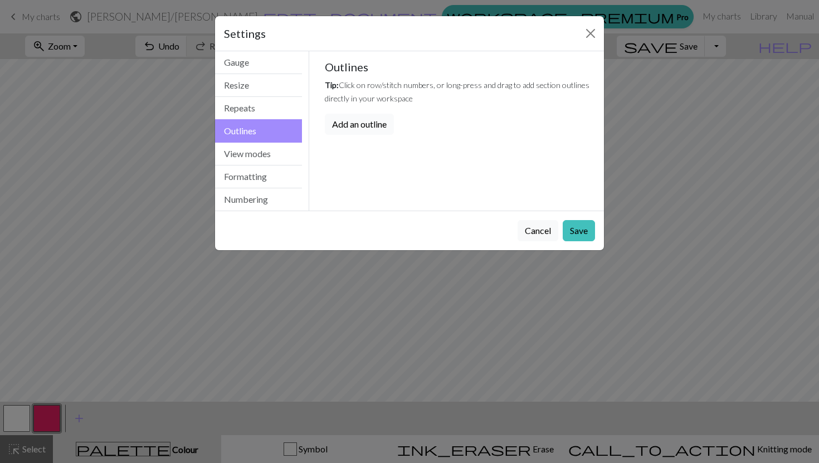
click at [339, 132] on button "Add an outline" at bounding box center [359, 124] width 69 height 21
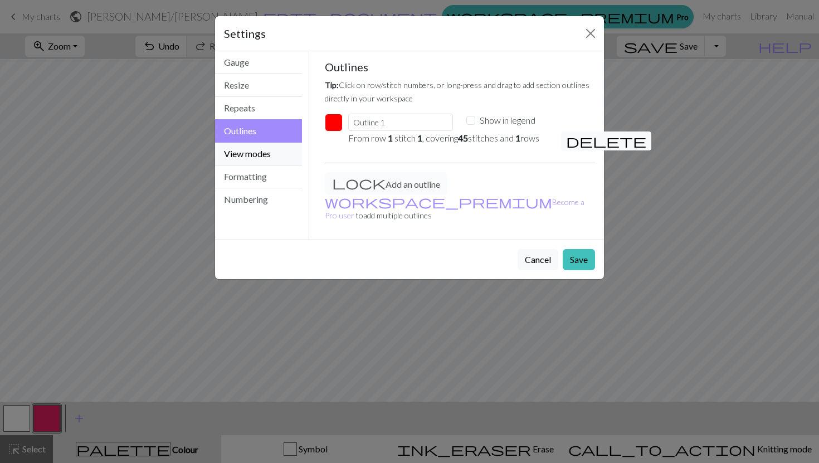
click at [262, 157] on button "View modes" at bounding box center [258, 154] width 87 height 23
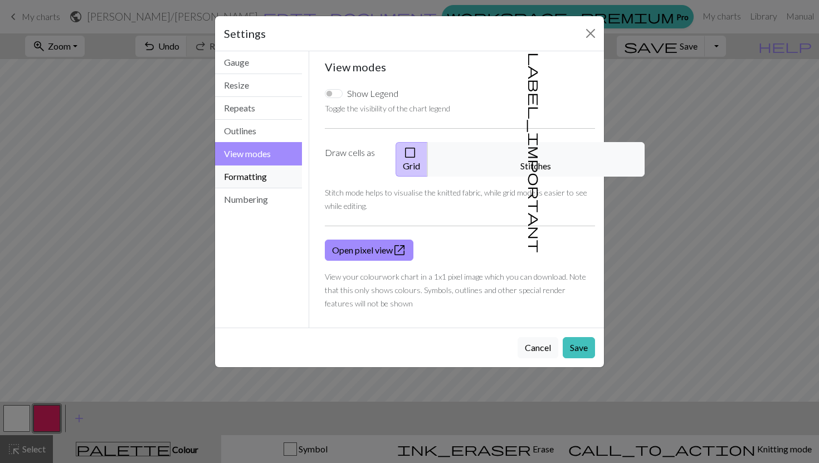
click at [262, 170] on button "Formatting" at bounding box center [258, 176] width 87 height 23
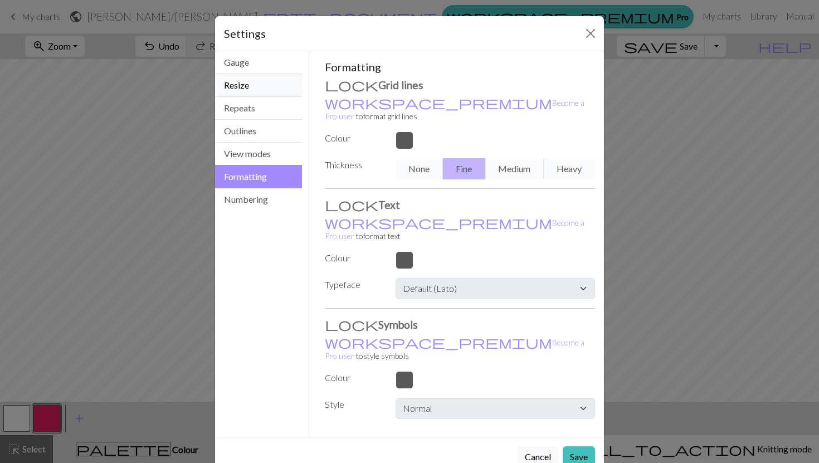
click at [238, 85] on button "Resize" at bounding box center [258, 85] width 87 height 23
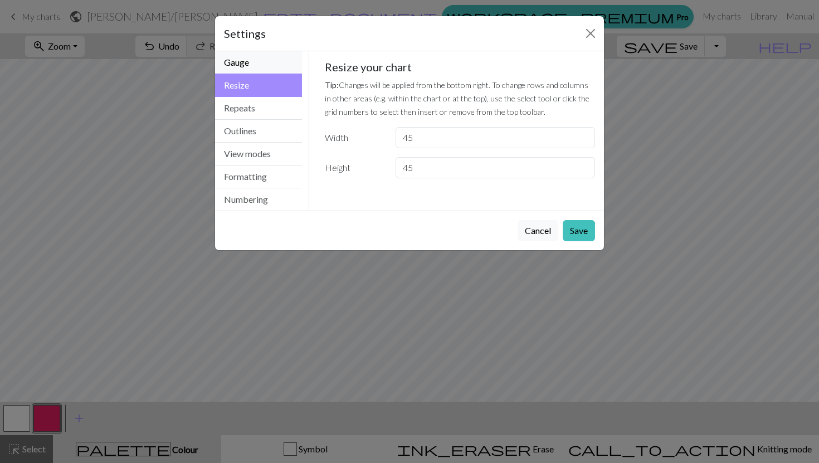
click at [241, 69] on button "Gauge" at bounding box center [258, 62] width 87 height 23
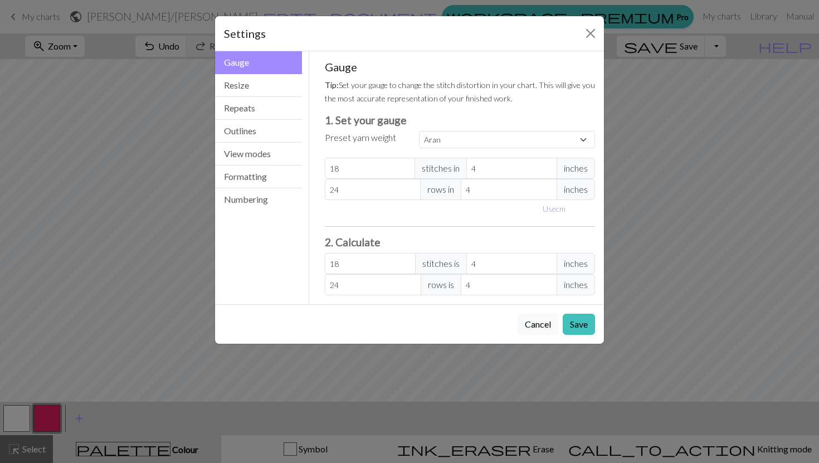
click at [25, 165] on div "Settings Gauge Gauge Resize Repeats Outlines View modes Formatting Numbering Ga…" at bounding box center [409, 231] width 819 height 463
